Goal: Communication & Community: Answer question/provide support

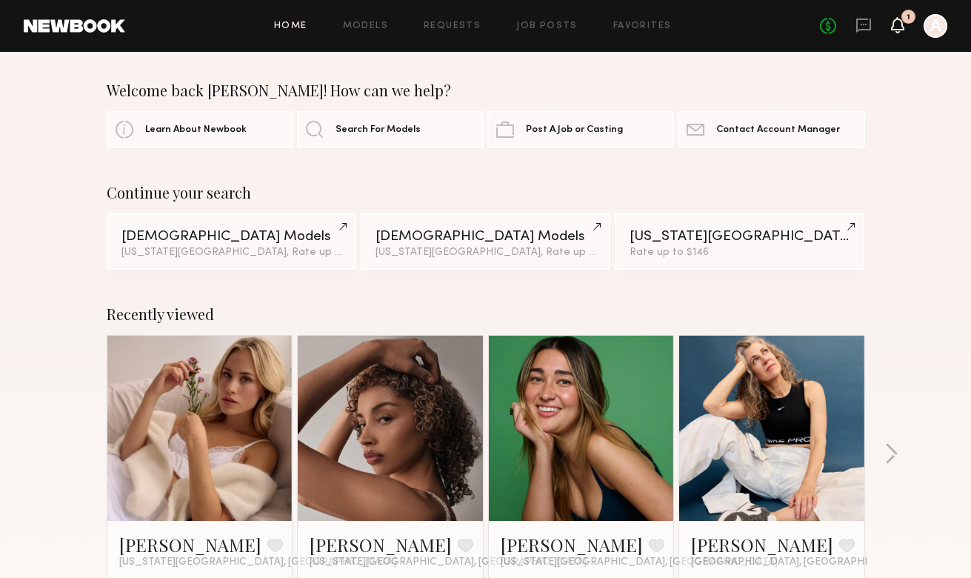
click at [898, 27] on icon at bounding box center [898, 24] width 12 height 10
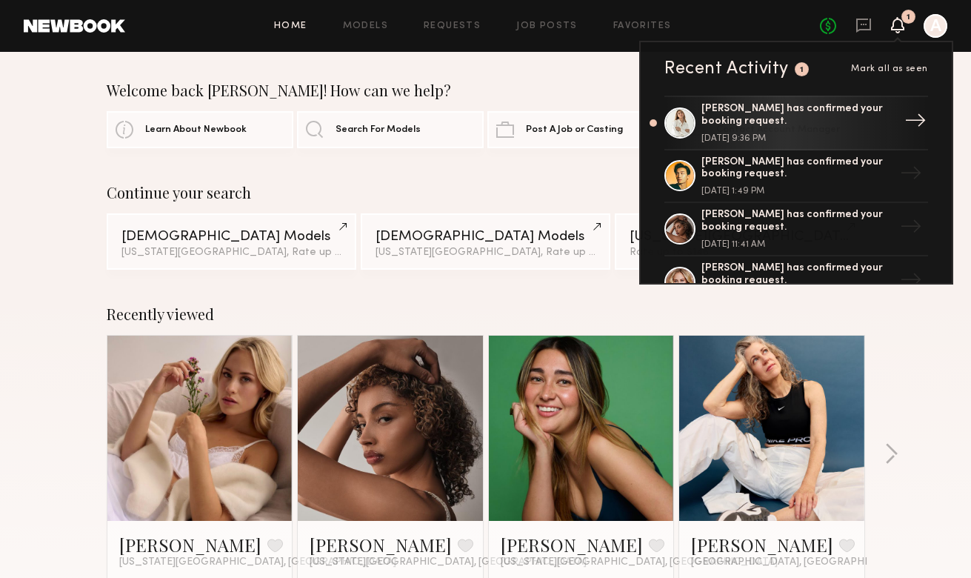
click at [799, 125] on div "[PERSON_NAME] has confirmed your booking request." at bounding box center [797, 115] width 193 height 25
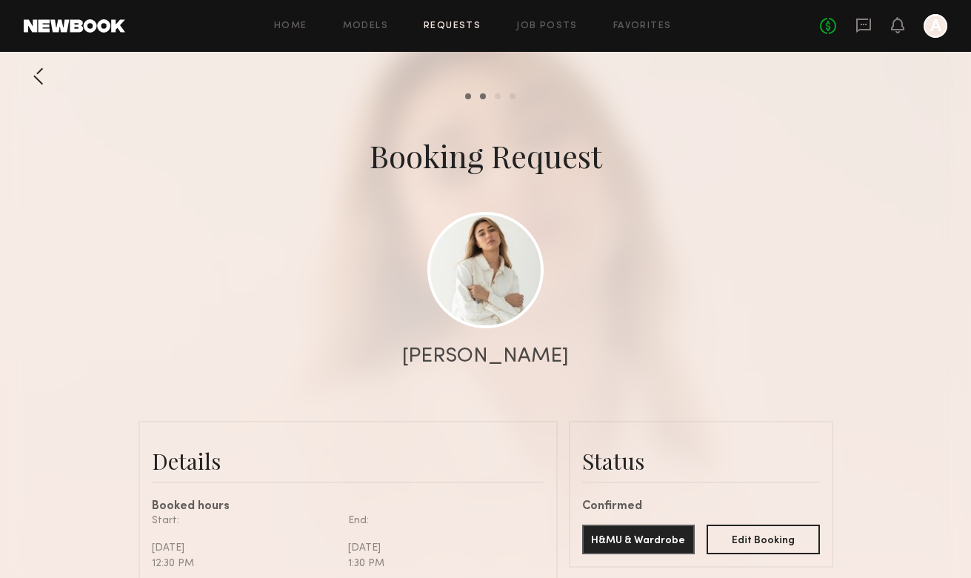
scroll to position [1, 0]
click at [864, 22] on icon at bounding box center [863, 25] width 16 height 16
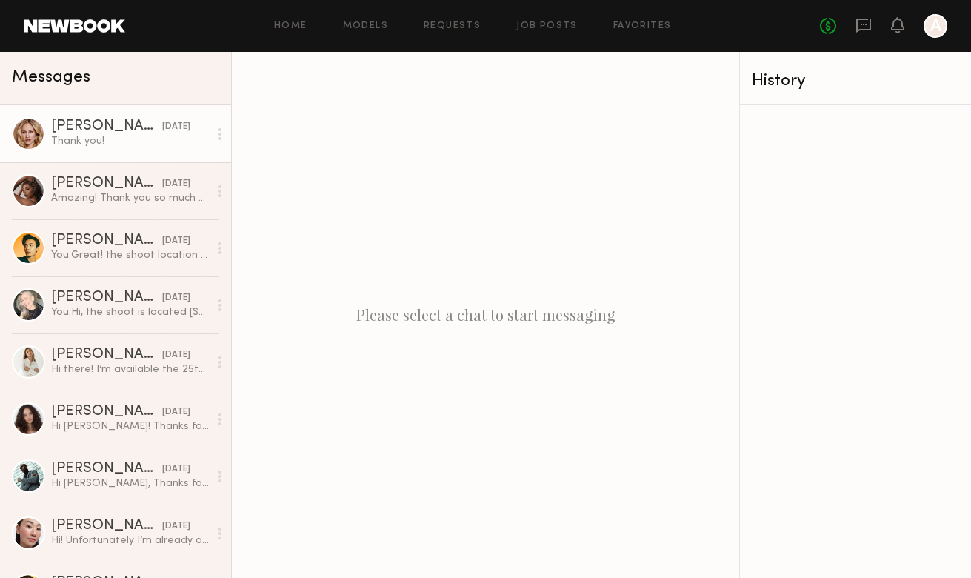
click at [121, 143] on div "Thank you!" at bounding box center [130, 141] width 158 height 14
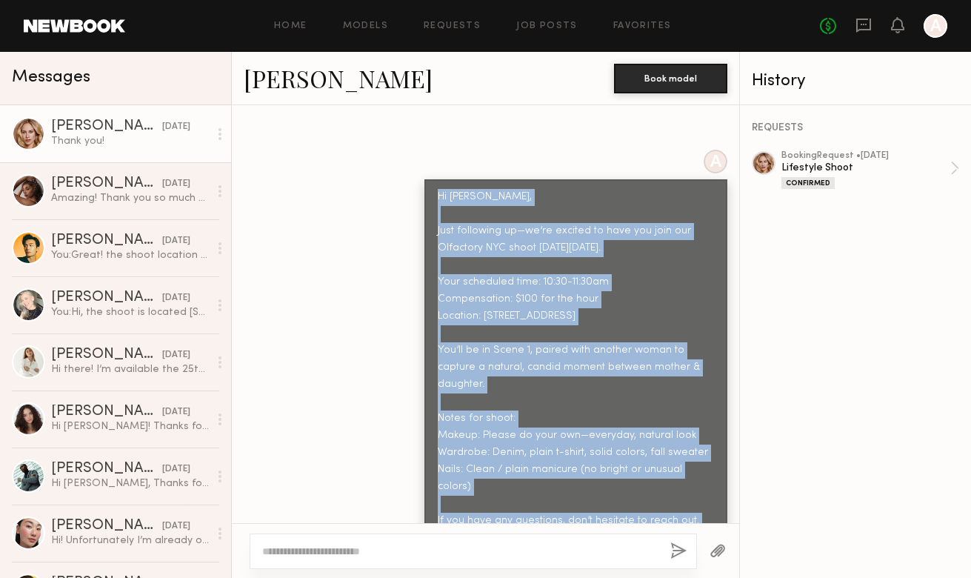
scroll to position [1384, 0]
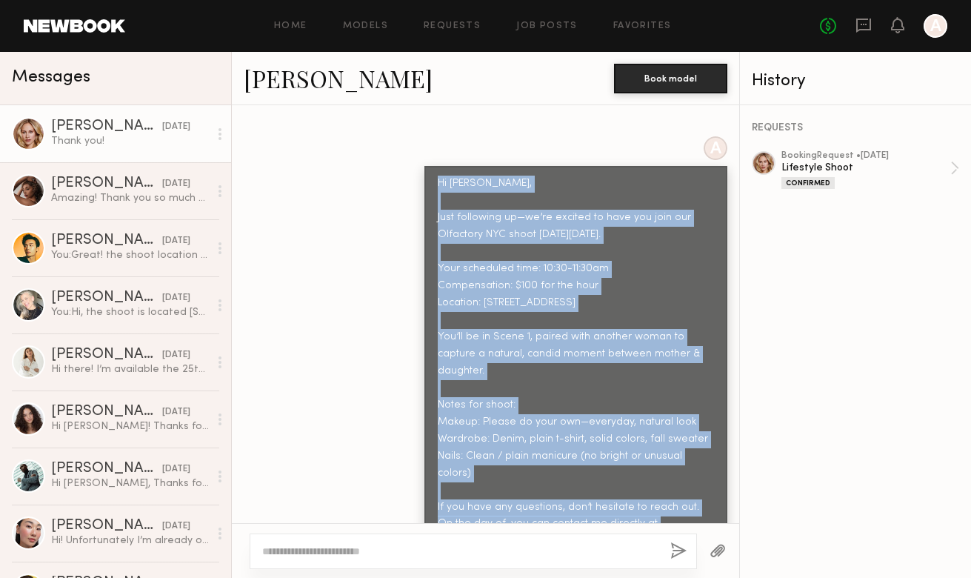
drag, startPoint x: 439, startPoint y: 186, endPoint x: 475, endPoint y: 489, distance: 305.0
click at [475, 489] on div "Hi [PERSON_NAME], Just following up—we’re excited to have you join our Olfactor…" at bounding box center [576, 388] width 276 height 425
copy div "Hi [PERSON_NAME], Just following up—we’re excited to have you join our Olfactor…"
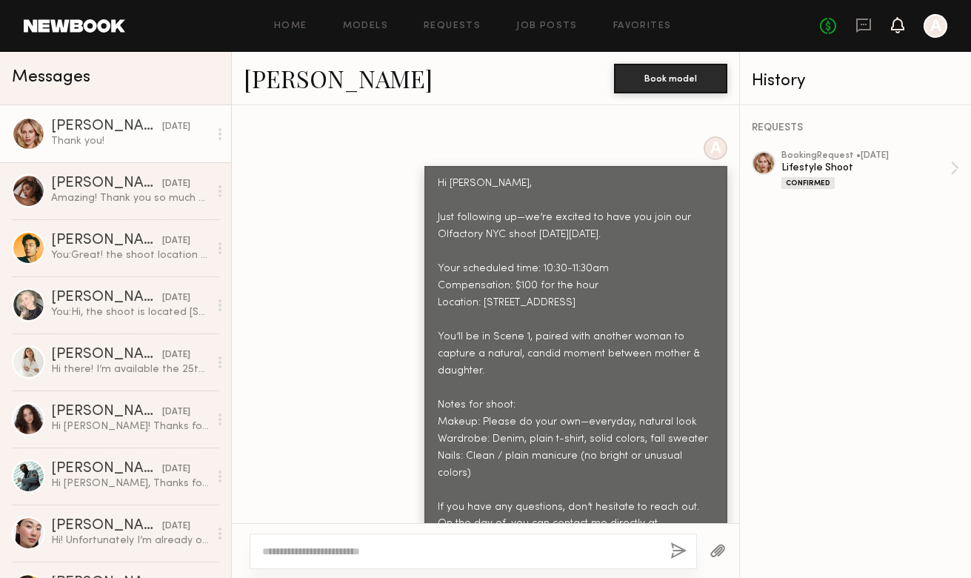
click at [894, 27] on icon at bounding box center [898, 24] width 12 height 10
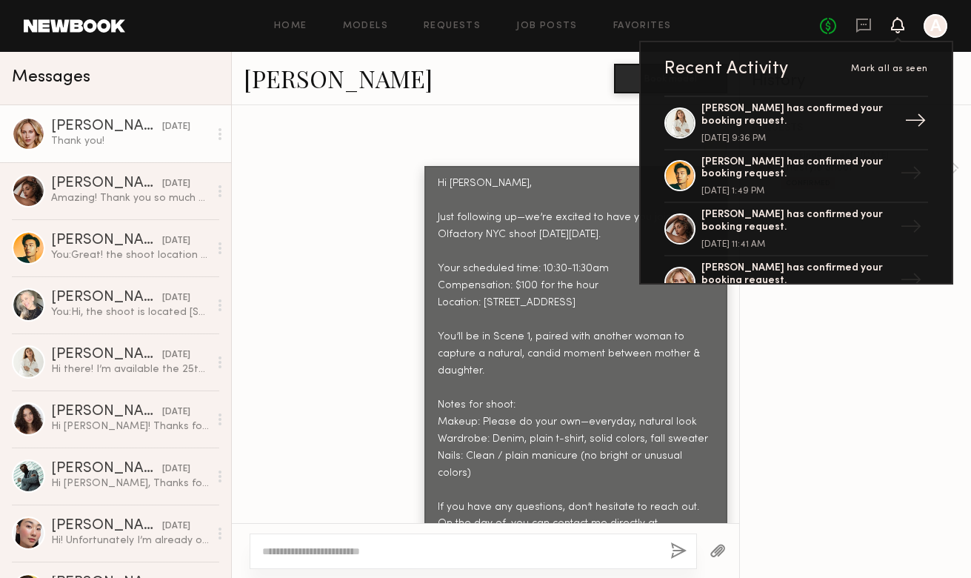
click at [780, 117] on div "[PERSON_NAME] has confirmed your booking request." at bounding box center [797, 115] width 193 height 25
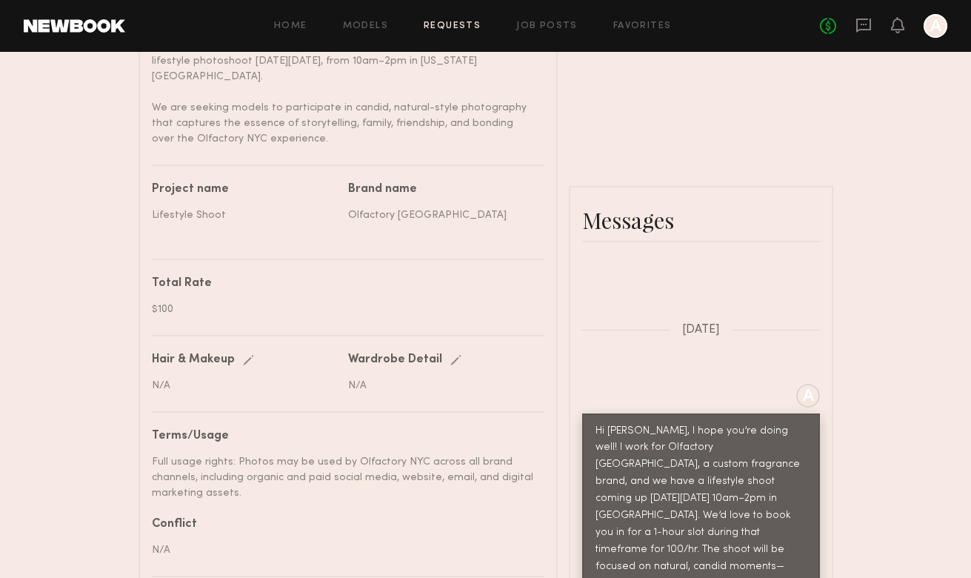
scroll to position [601, 0]
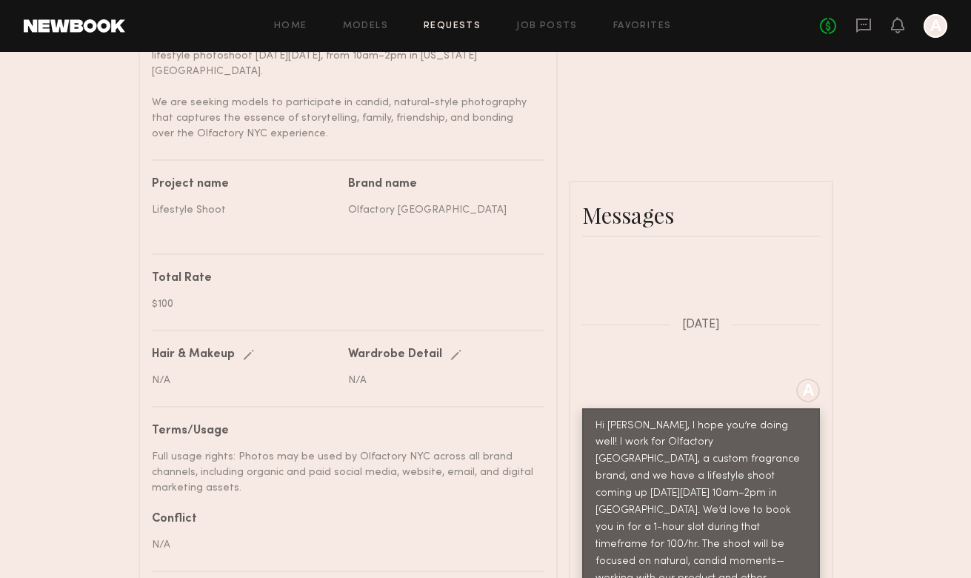
paste textarea "**********"
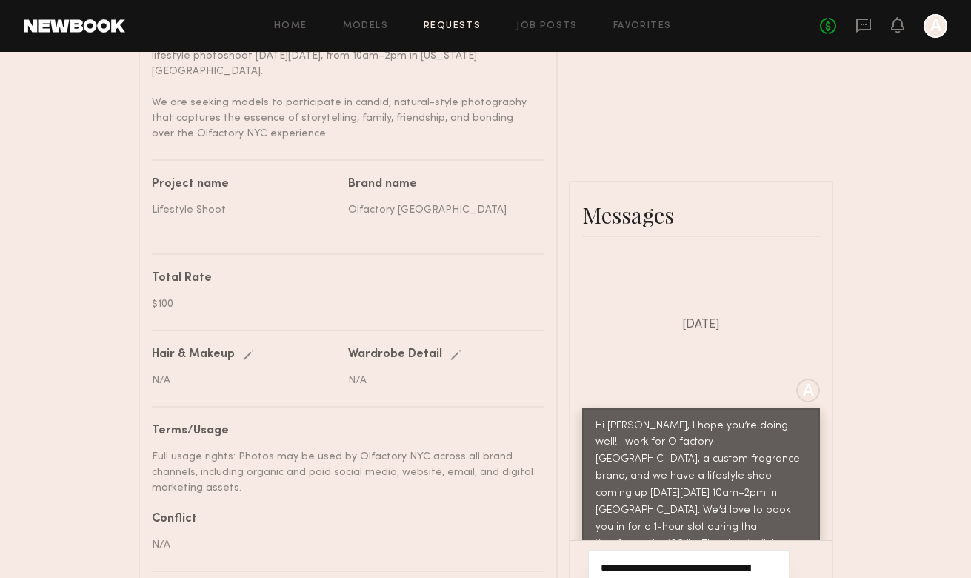
scroll to position [0, 0]
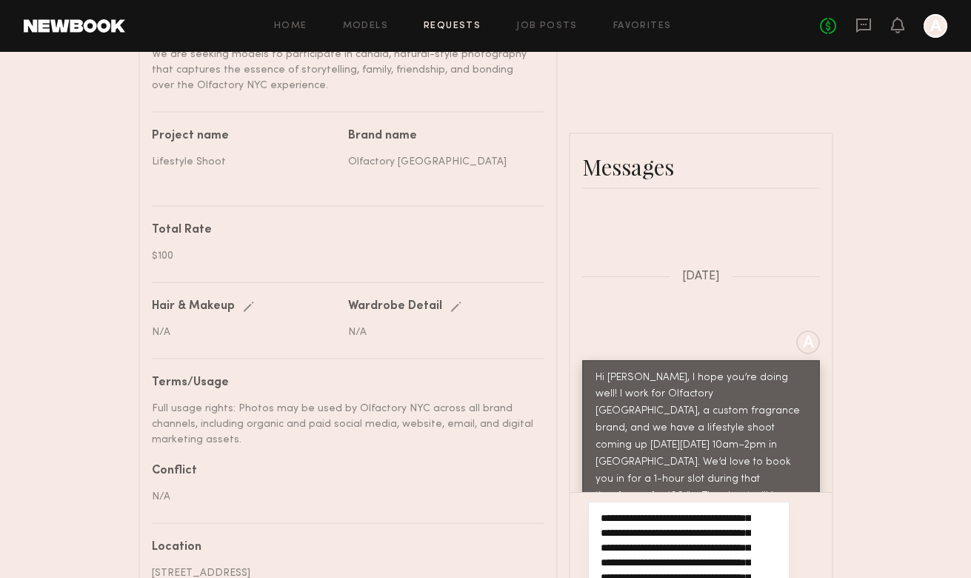
scroll to position [102, 0]
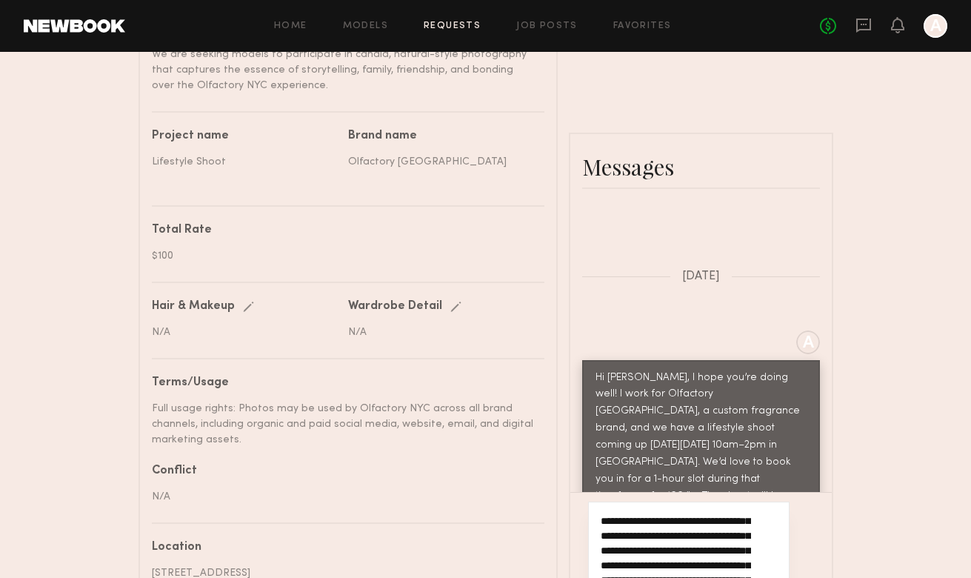
click at [632, 512] on textarea "**********" at bounding box center [676, 571] width 150 height 118
click at [686, 512] on textarea "**********" at bounding box center [676, 571] width 150 height 118
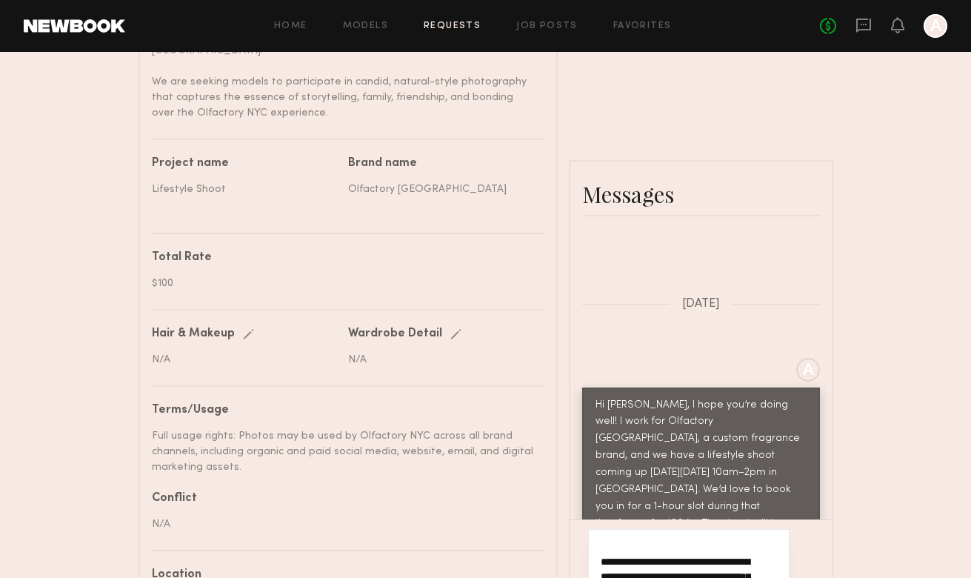
scroll to position [36, 0]
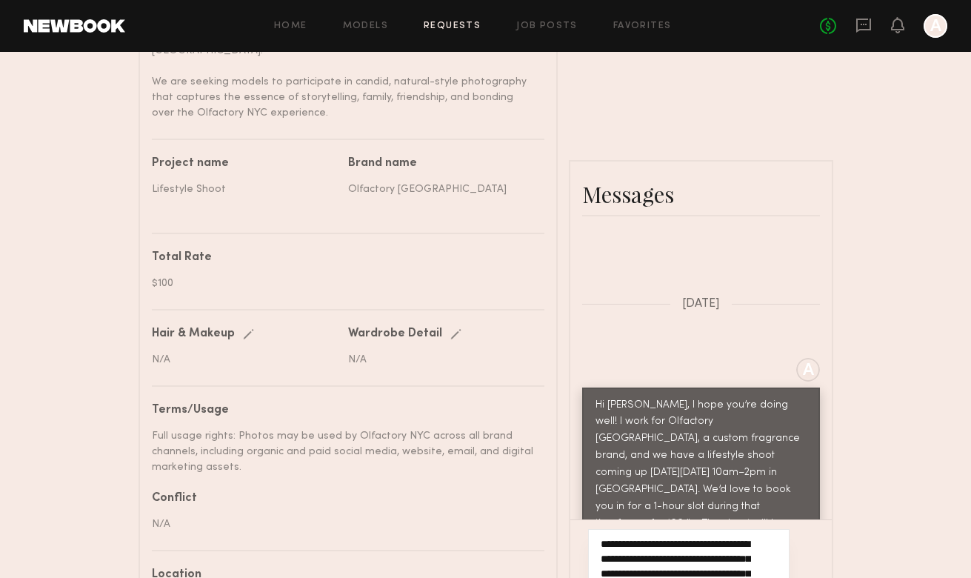
scroll to position [140, 0]
drag, startPoint x: 646, startPoint y: 424, endPoint x: 732, endPoint y: 425, distance: 85.2
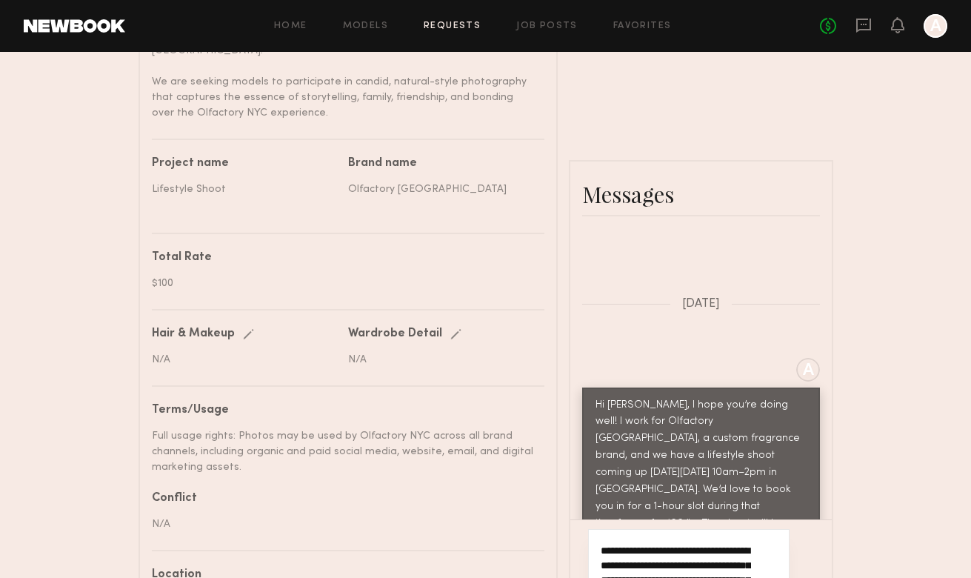
scroll to position [199, 0]
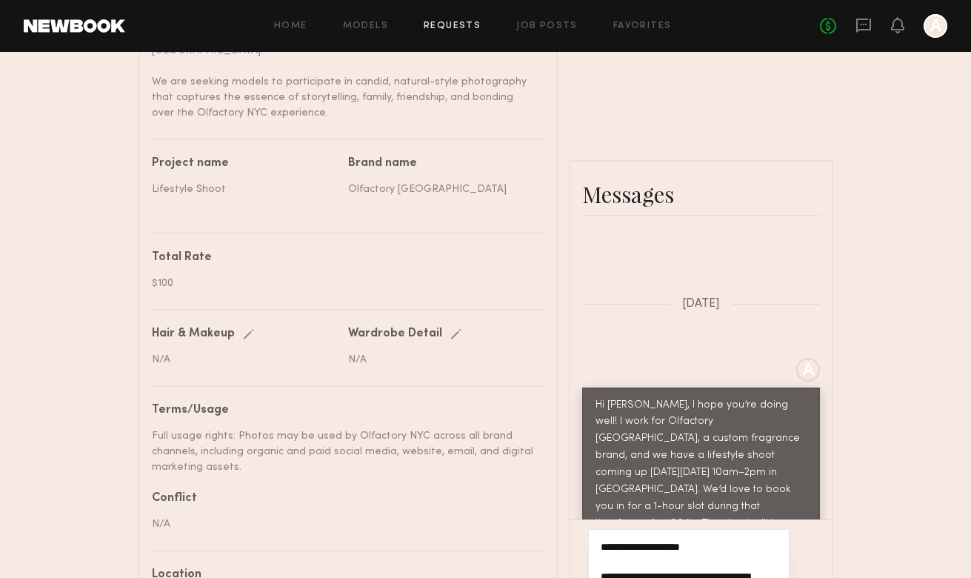
scroll to position [352, 0]
type textarea "**********"
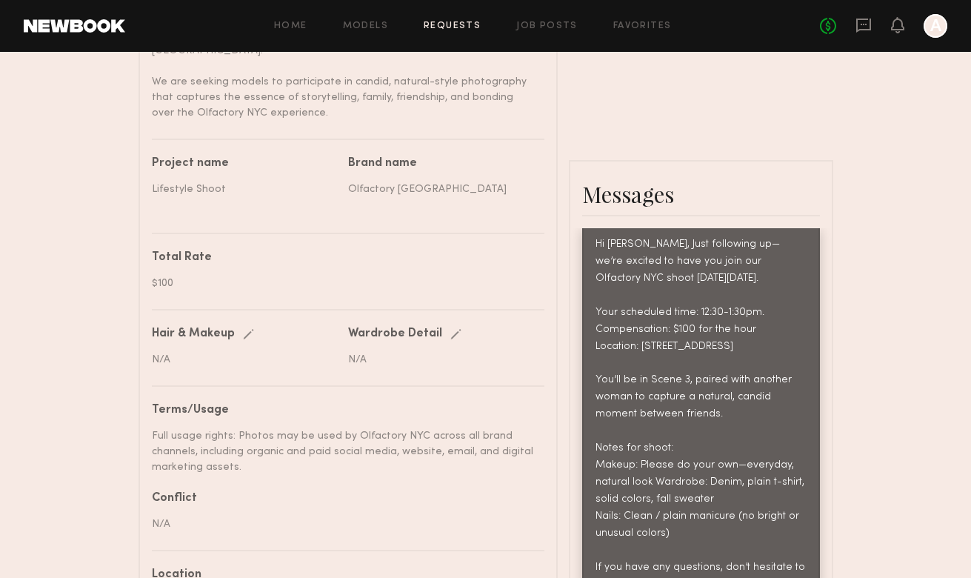
scroll to position [1495, 0]
